Goal: Navigation & Orientation: Find specific page/section

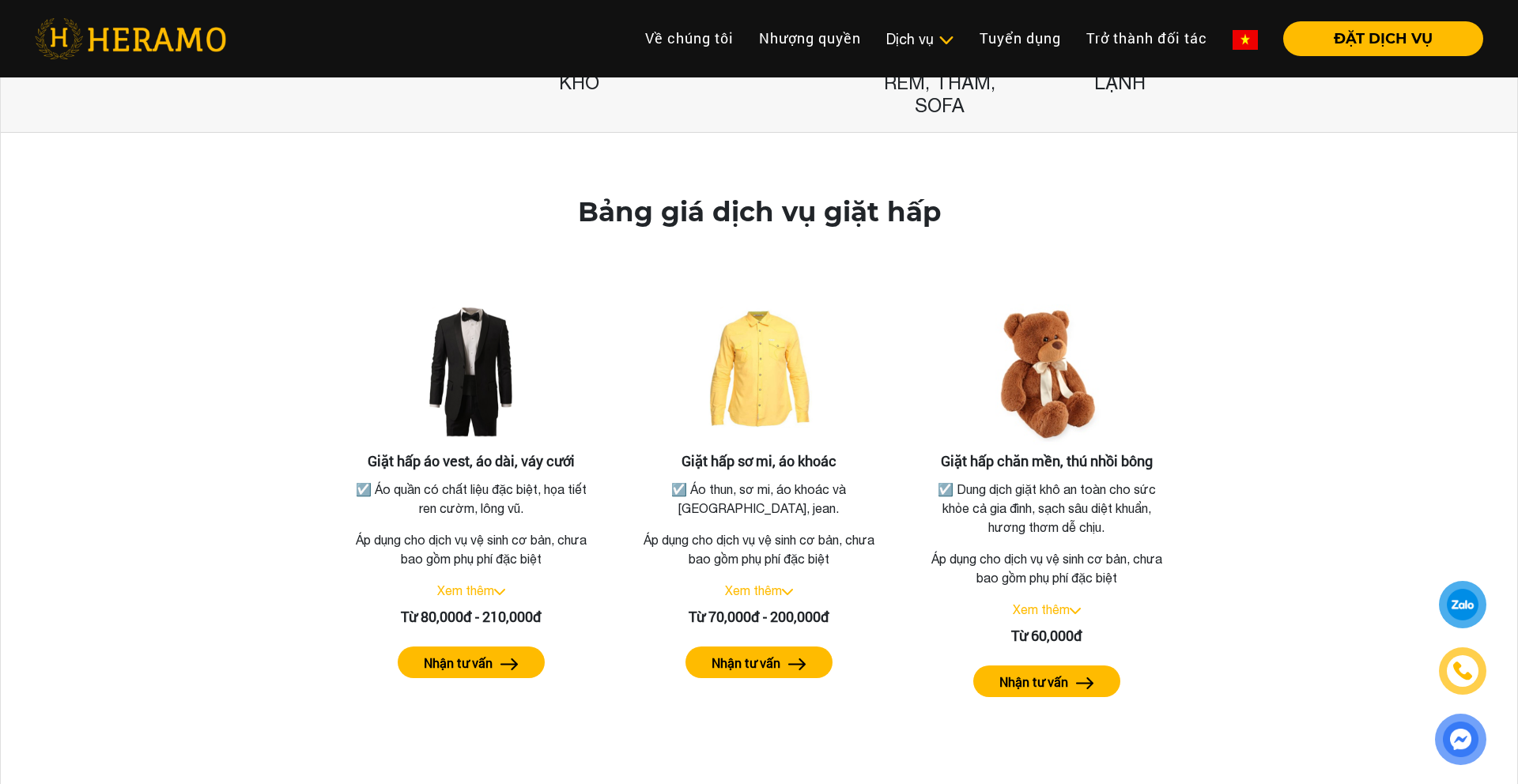
scroll to position [355, 0]
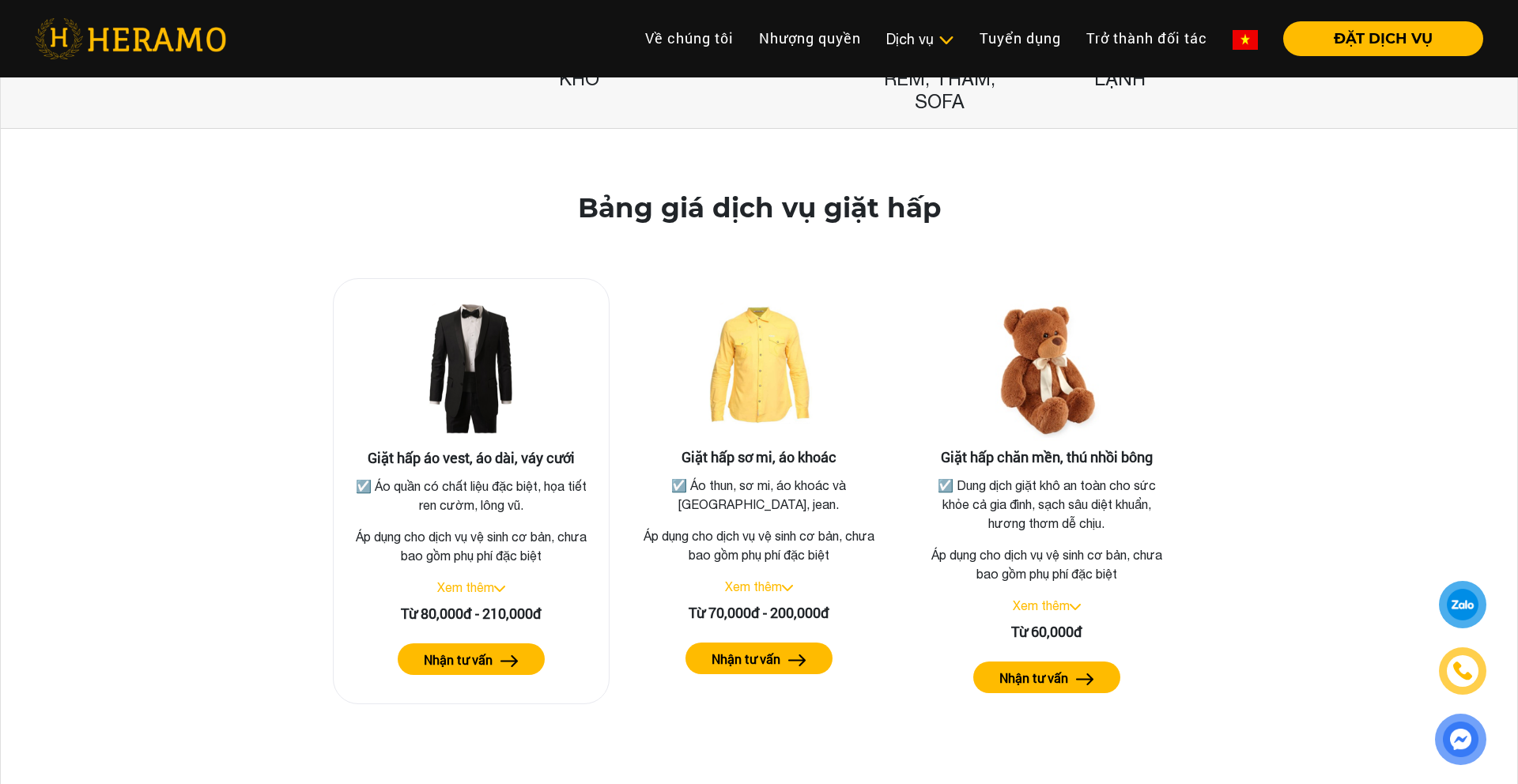
click at [492, 587] on link "Xem thêm" at bounding box center [465, 587] width 57 height 14
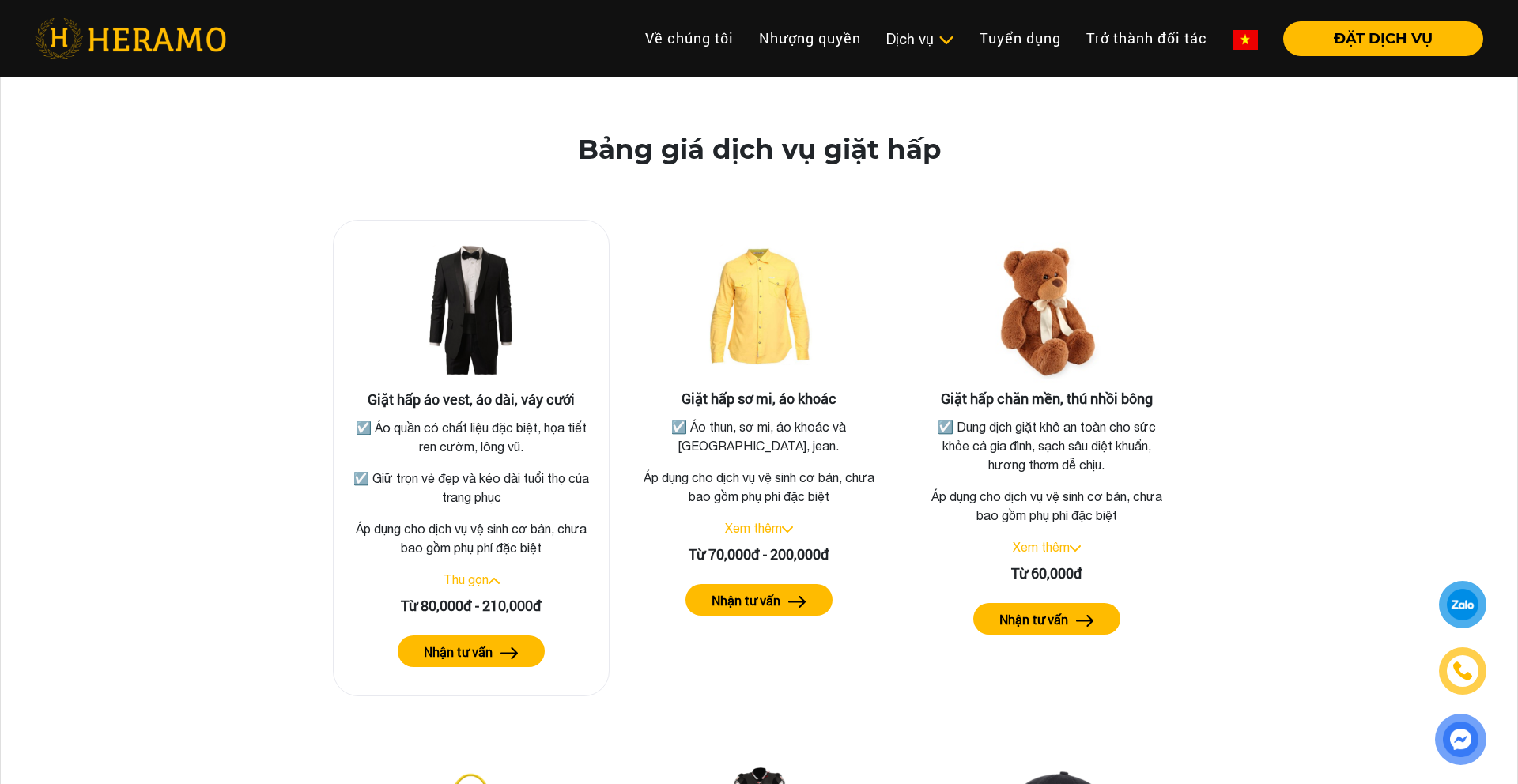
scroll to position [437, 0]
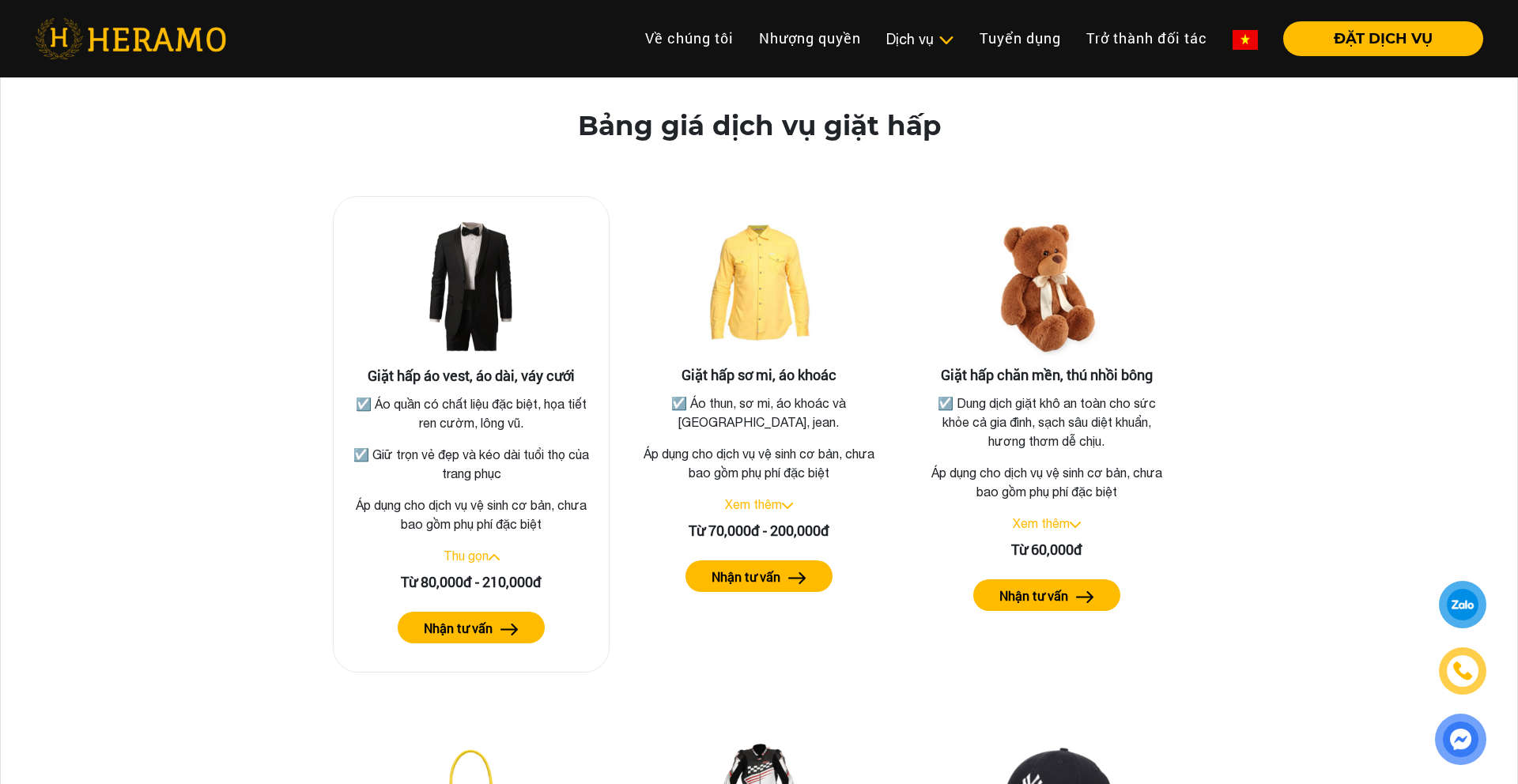
click at [504, 628] on img at bounding box center [509, 630] width 18 height 12
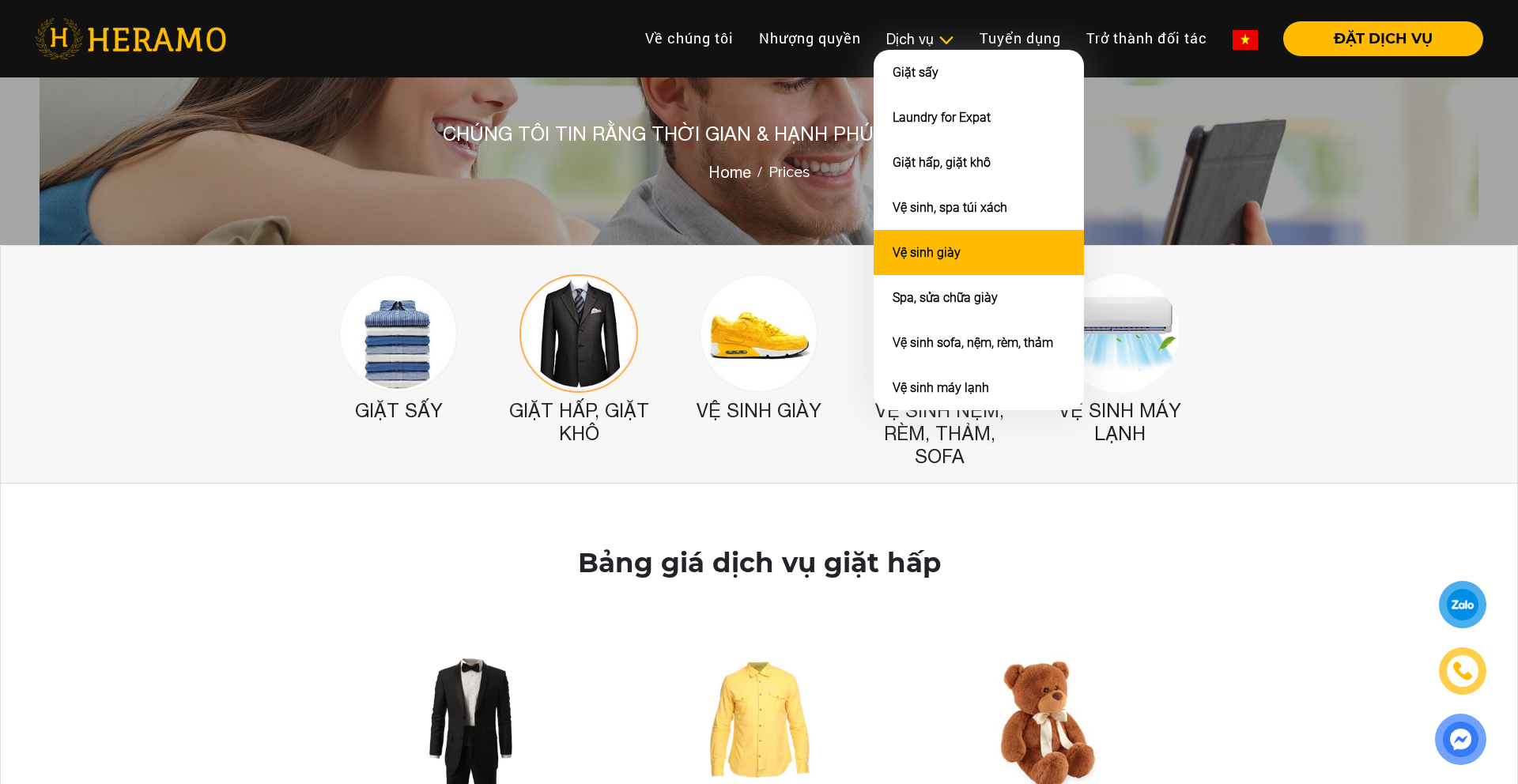
click at [962, 253] on li "Vệ sinh giày" at bounding box center [978, 252] width 210 height 45
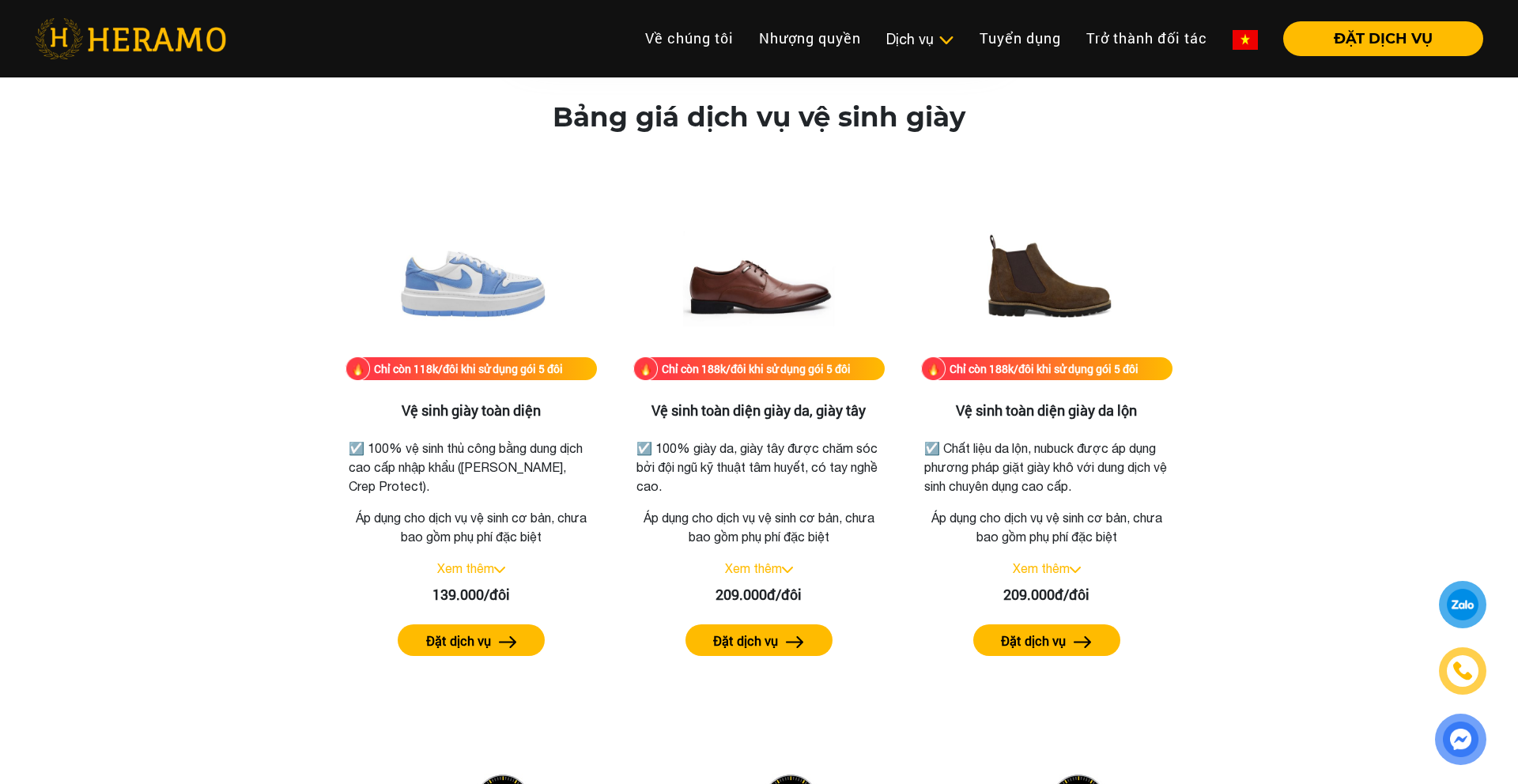
scroll to position [2112, 0]
